Goal: Task Accomplishment & Management: Manage account settings

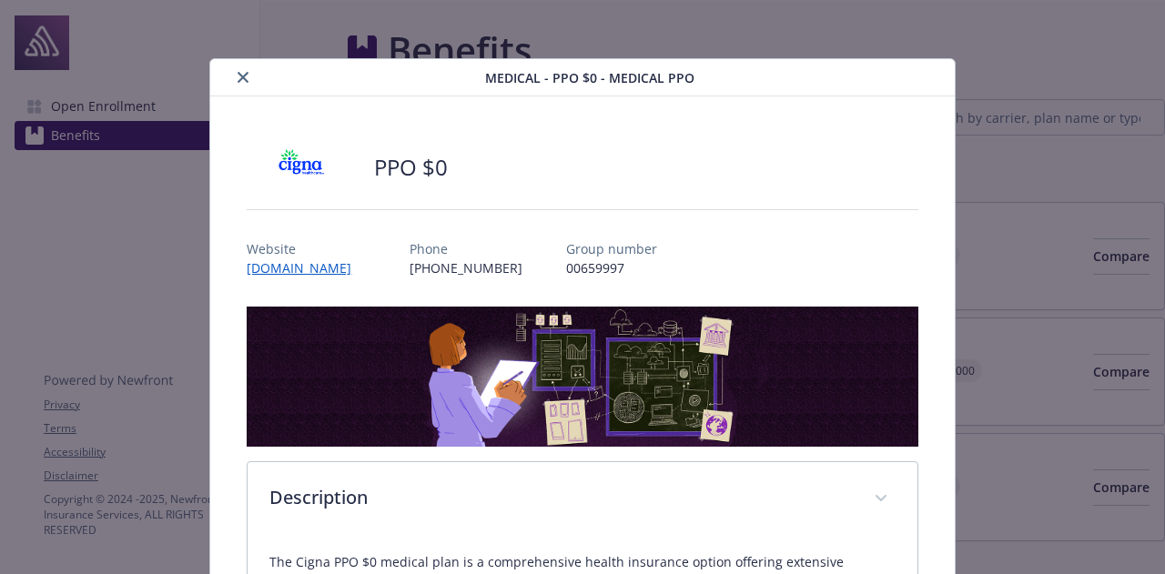
scroll to position [1901, 0]
